Goal: Find specific page/section: Find specific page/section

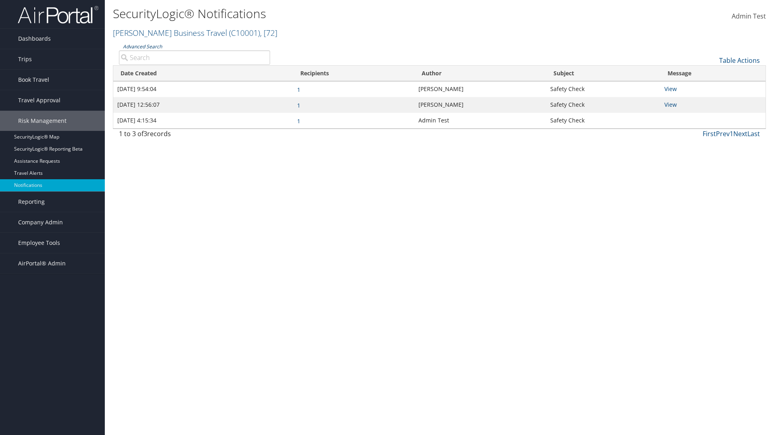
click at [142, 46] on link "Advanced Search" at bounding box center [142, 46] width 39 height 7
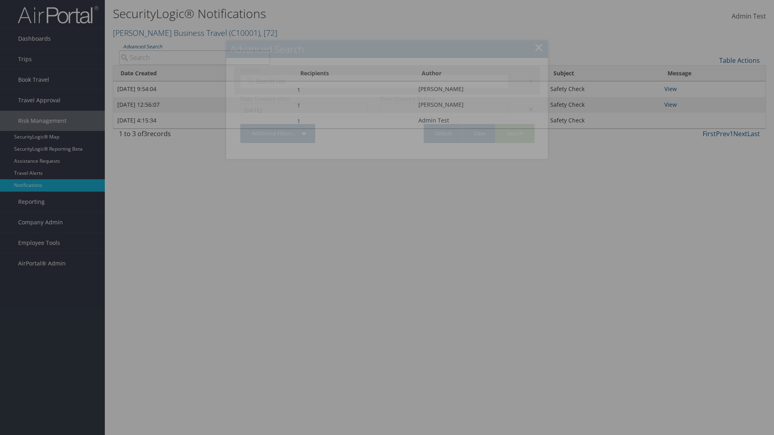
click at [527, 109] on div "×" at bounding box center [526, 109] width 25 height 10
click at [527, 81] on div "×" at bounding box center [526, 81] width 25 height 10
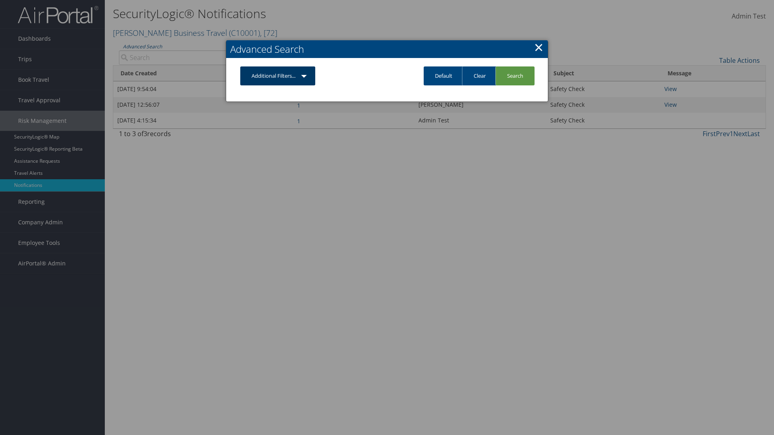
click at [278, 76] on link "Additional Filters..." at bounding box center [277, 76] width 75 height 19
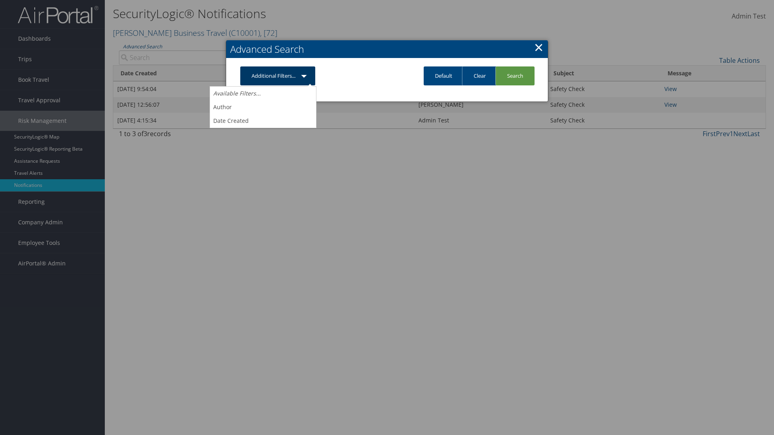
click at [263, 107] on link "Author" at bounding box center [263, 107] width 106 height 14
click at [278, 85] on link "Additional Filters..." at bounding box center [277, 76] width 75 height 19
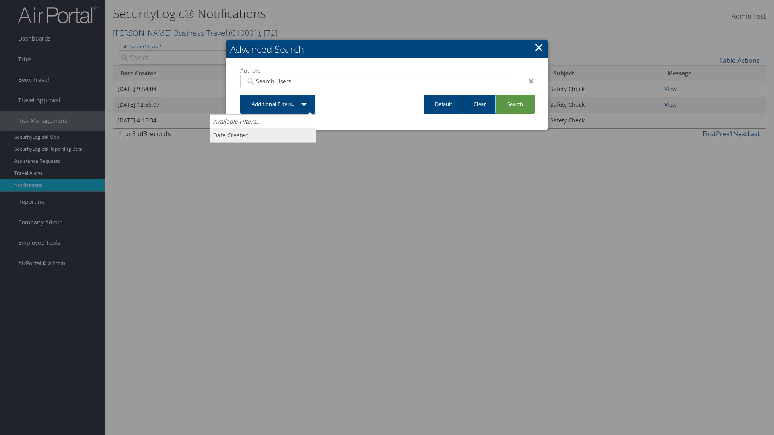
click at [263, 135] on link "Date Created" at bounding box center [263, 136] width 106 height 14
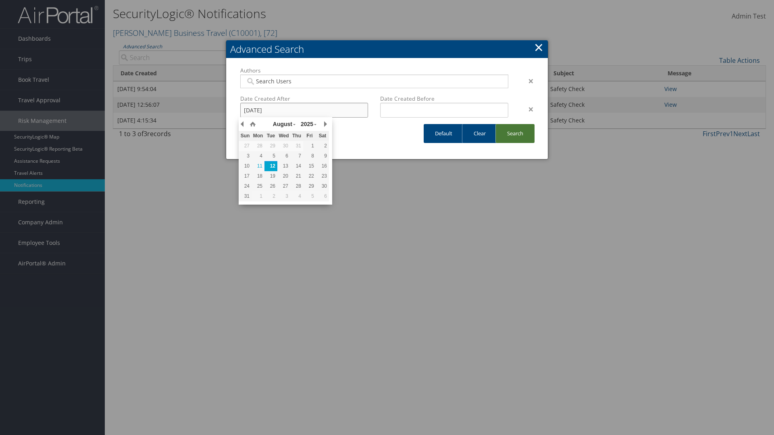
type input "[DATE]"
click at [514, 133] on link "Search" at bounding box center [514, 133] width 39 height 19
